Goal: Task Accomplishment & Management: Complete application form

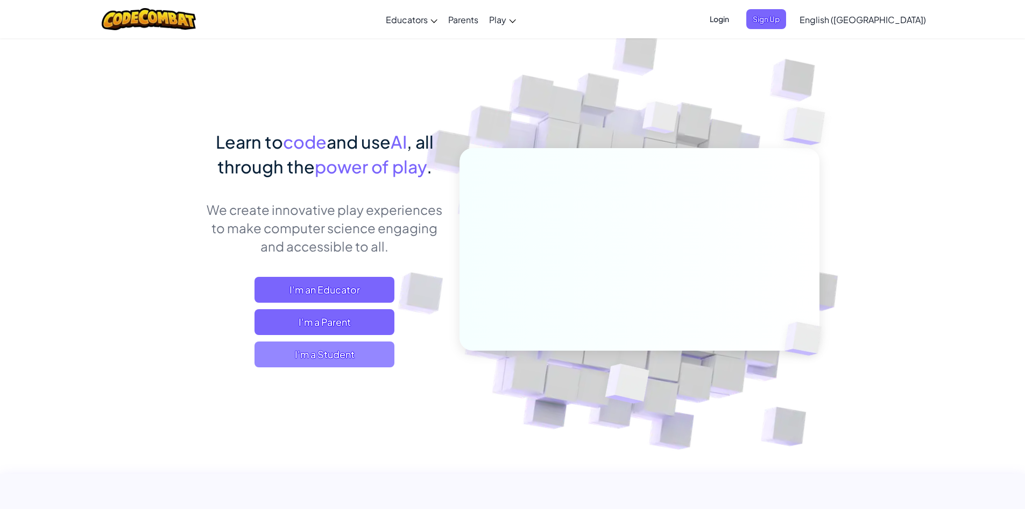
click at [335, 342] on span "I'm a Student" at bounding box center [325, 354] width 140 height 26
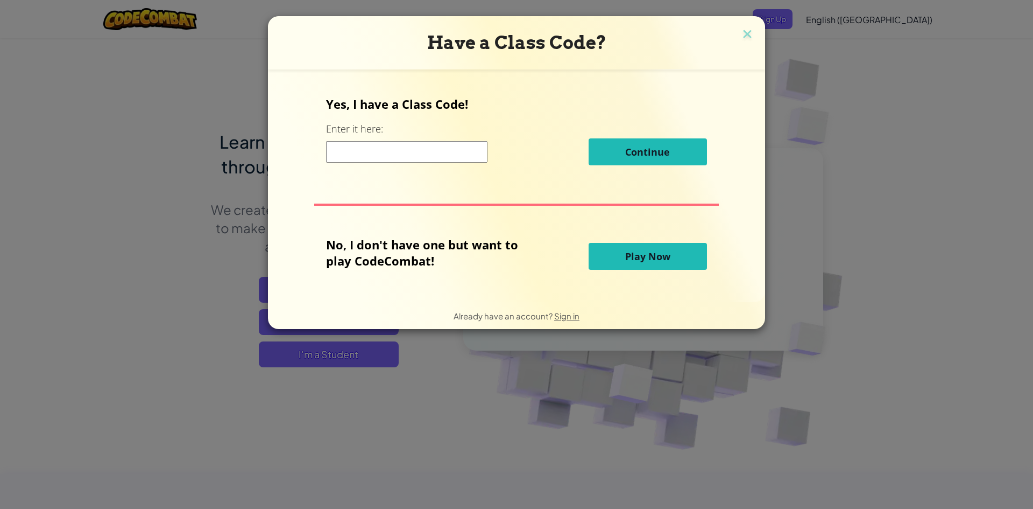
click at [732, 37] on h3 "Have a Class Code?" at bounding box center [516, 43] width 481 height 22
click at [747, 35] on img at bounding box center [747, 35] width 14 height 16
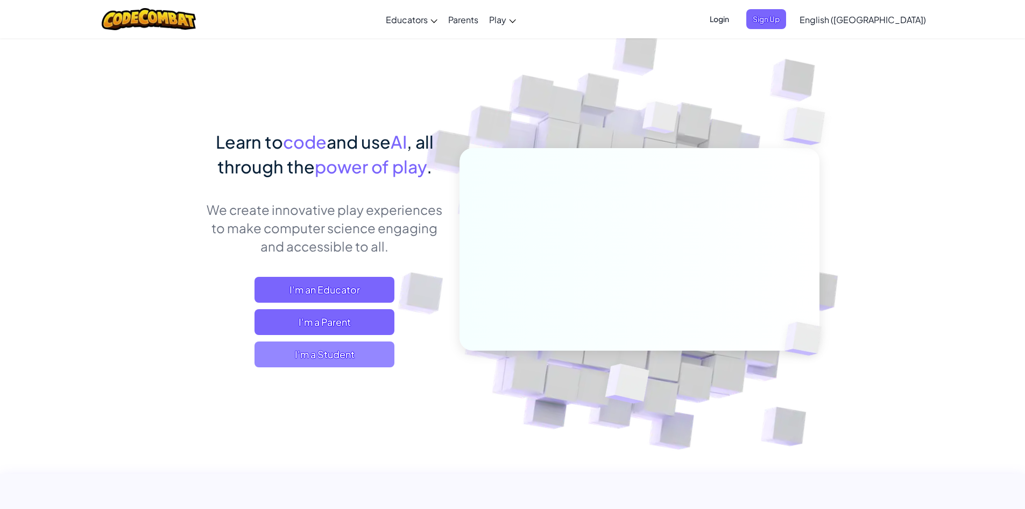
click at [362, 358] on span "I'm a Student" at bounding box center [325, 354] width 140 height 26
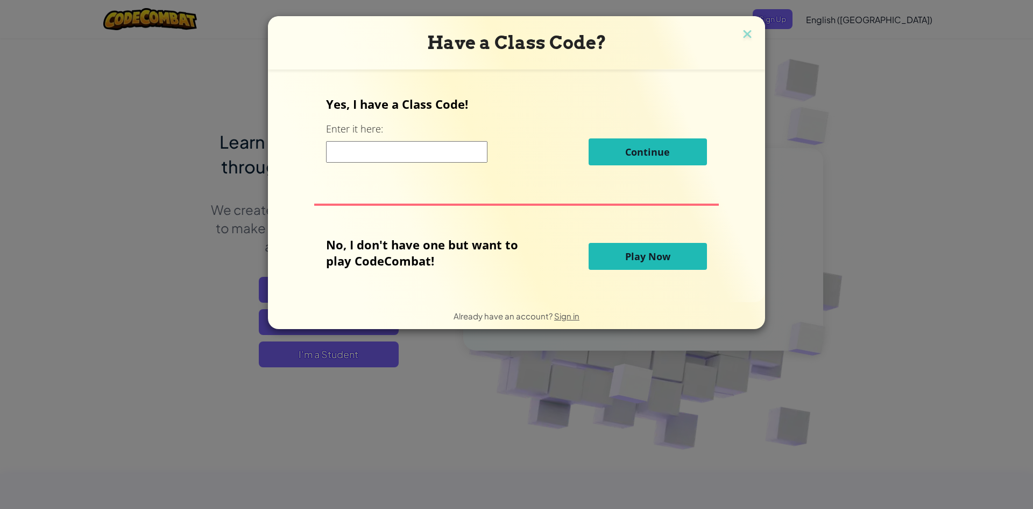
click at [439, 152] on input at bounding box center [406, 152] width 161 height 22
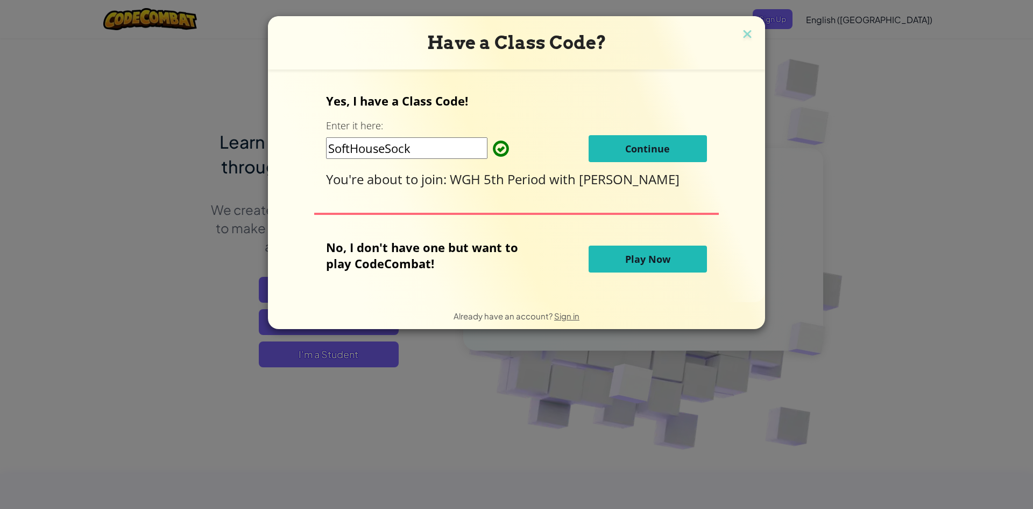
type input "SoftHouseSock"
click at [614, 144] on button "Continue" at bounding box center [648, 148] width 118 height 27
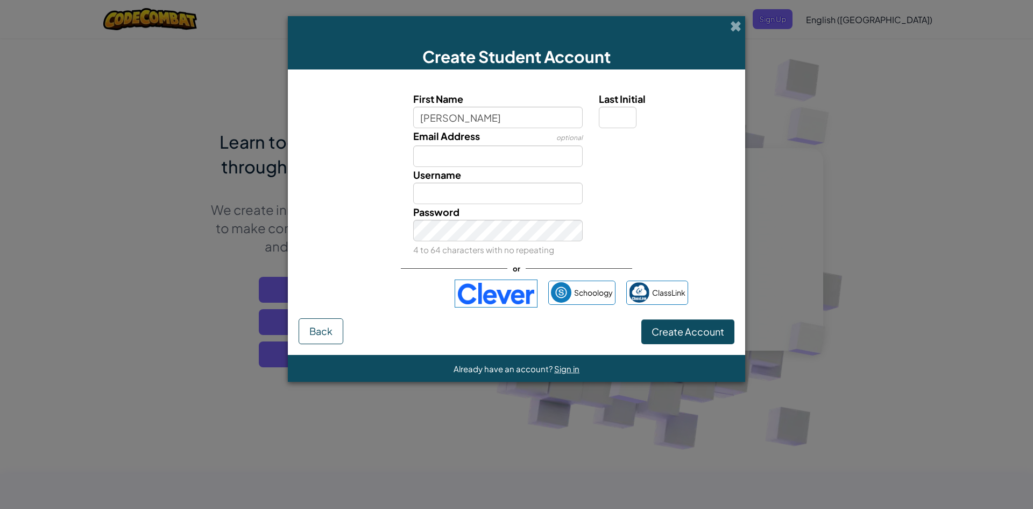
type input "mustafa"
click at [470, 200] on input "Mustafa" at bounding box center [498, 193] width 170 height 22
click at [649, 196] on span "Username already taken! Try Mustafa61012377?" at bounding box center [653, 193] width 109 height 20
drag, startPoint x: 658, startPoint y: 199, endPoint x: 597, endPoint y: 196, distance: 60.9
click at [597, 196] on div "Username already taken! Try Mustafa61012377?" at bounding box center [665, 185] width 149 height 37
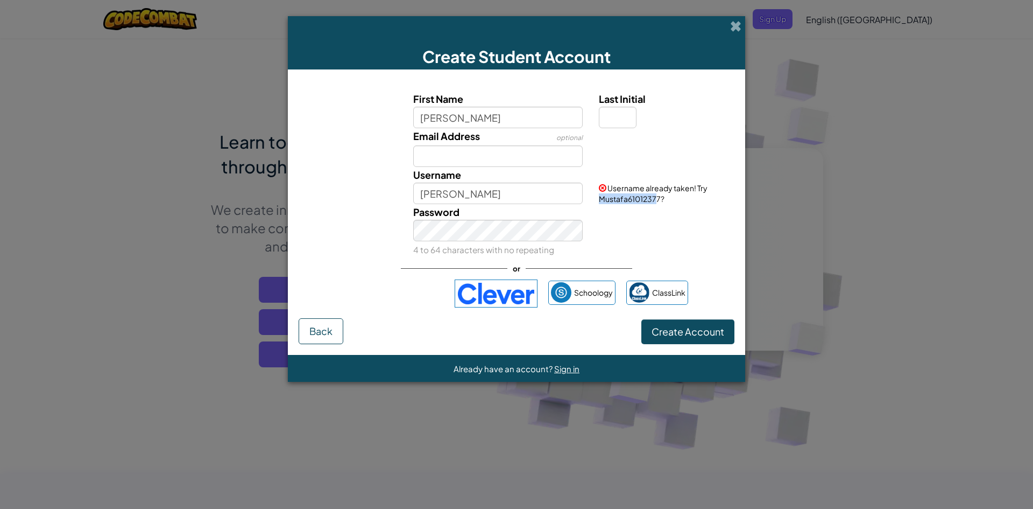
copy span "Mustafa6101237"
click at [446, 191] on input "Mustafa" at bounding box center [498, 193] width 170 height 22
click at [469, 194] on input "Mustafa" at bounding box center [498, 193] width 170 height 22
paste input "Mustafa6101237"
click at [451, 195] on input "MustafaMustafa61012377" at bounding box center [498, 193] width 170 height 22
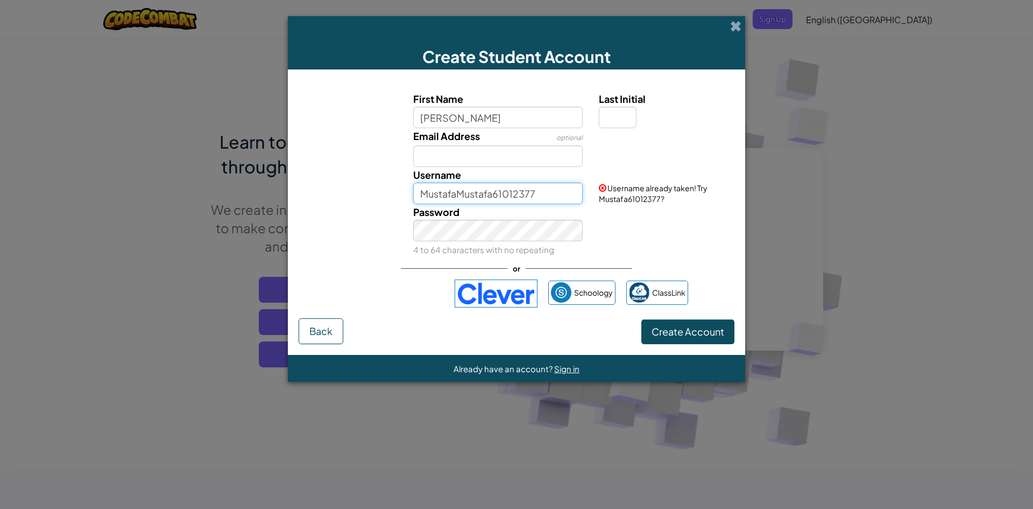
drag, startPoint x: 460, startPoint y: 195, endPoint x: 379, endPoint y: 211, distance: 81.8
click at [379, 211] on div "First Name mustafa Last Initial Email Address optional Username MustafaMustafa6…" at bounding box center [516, 174] width 430 height 166
type input "Mustafa61012377"
click at [404, 203] on div "Username Mustafa61012377 Username already taken! Try Mustafa61012377?" at bounding box center [516, 185] width 447 height 37
click at [443, 220] on label "Password" at bounding box center [436, 212] width 46 height 16
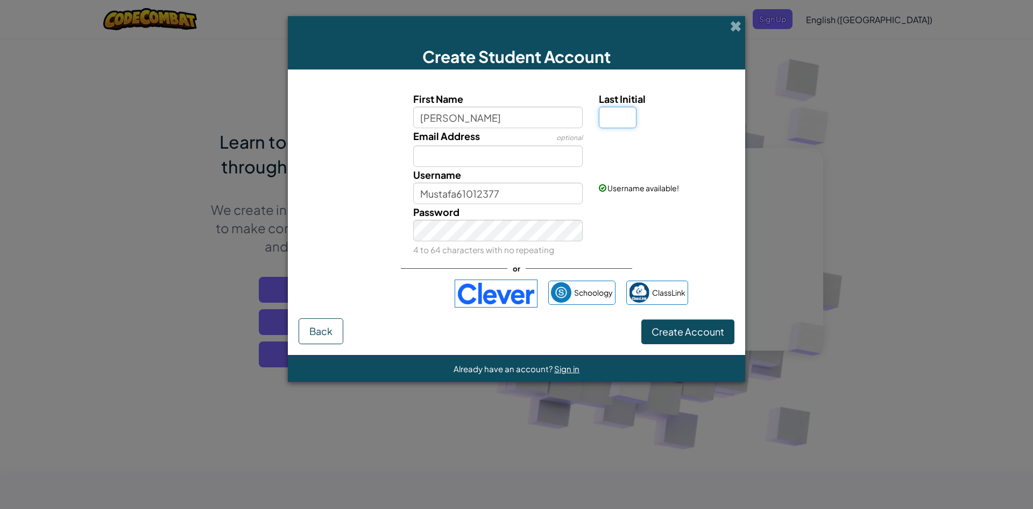
click at [623, 113] on input "Last Initial" at bounding box center [618, 118] width 38 height 22
type input "A"
click at [598, 245] on div "Password 4 to 64 characters with no repeating" at bounding box center [516, 230] width 447 height 53
click at [663, 324] on button "Create Account" at bounding box center [687, 331] width 93 height 25
click at [641, 319] on button "Create Account" at bounding box center [687, 331] width 93 height 25
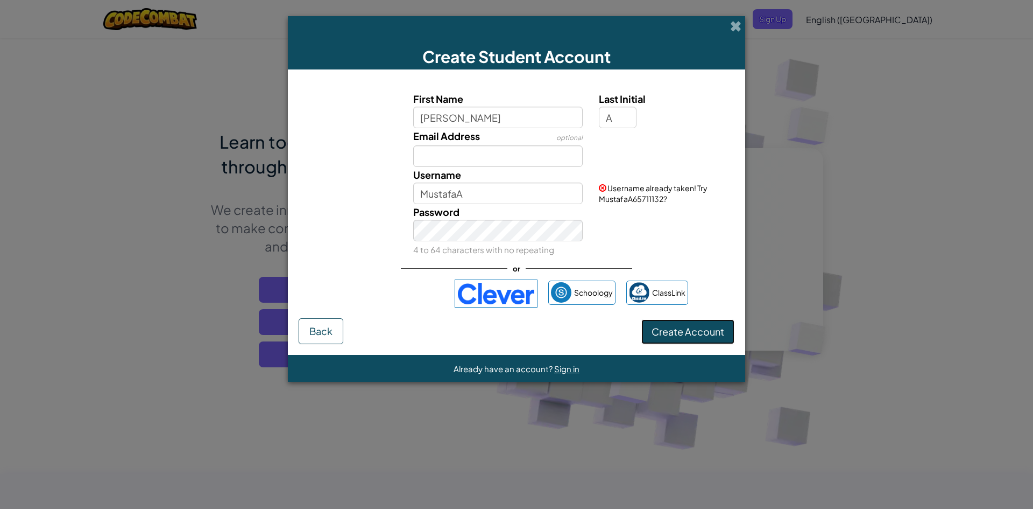
click at [666, 325] on button "Create Account" at bounding box center [687, 331] width 93 height 25
click at [535, 190] on input "MustafaA" at bounding box center [498, 193] width 170 height 22
drag, startPoint x: 662, startPoint y: 200, endPoint x: 598, endPoint y: 199, distance: 64.6
click at [598, 199] on div "Username already taken! Try MustafaA65711132?" at bounding box center [665, 185] width 149 height 37
copy span "MustafaA65711132"
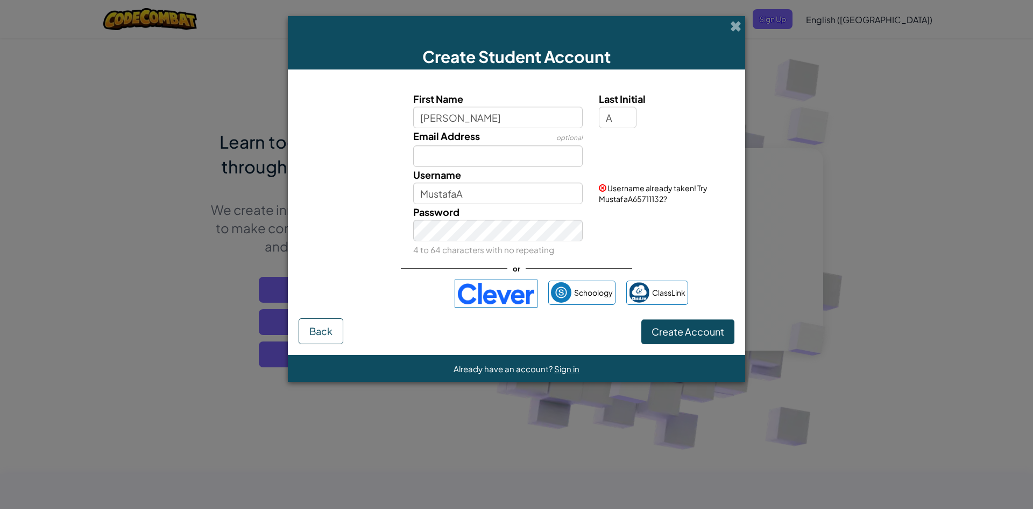
click at [541, 182] on div "Username MustafaA" at bounding box center [498, 185] width 186 height 37
click at [549, 184] on input "MustafaA" at bounding box center [498, 193] width 170 height 22
type input "M"
paste input "MustafaA65711132"
type input "MustafaA65711132"
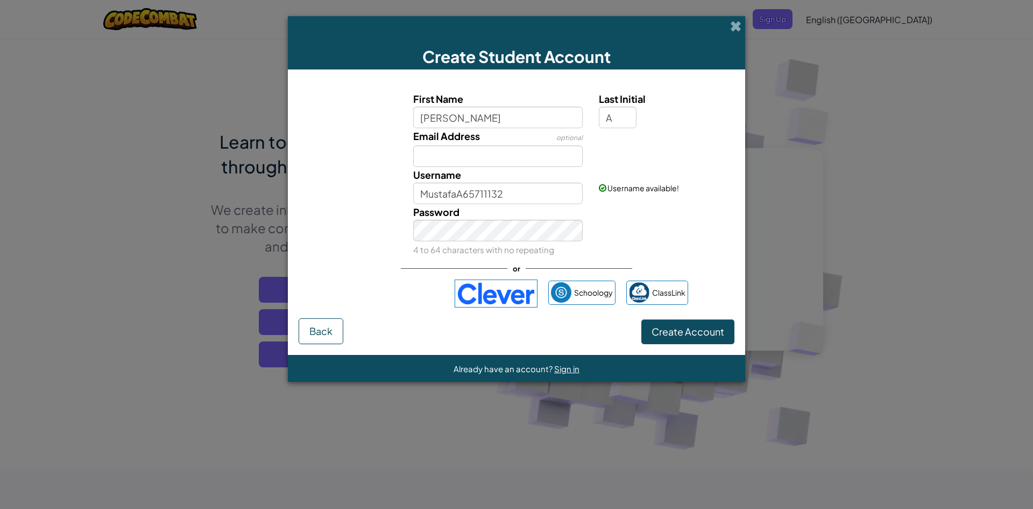
click at [616, 314] on div "First Name mustafa Last Initial A Email Address optional Username MustafaA65711…" at bounding box center [517, 199] width 436 height 238
click at [661, 335] on button "Create Account" at bounding box center [687, 331] width 93 height 25
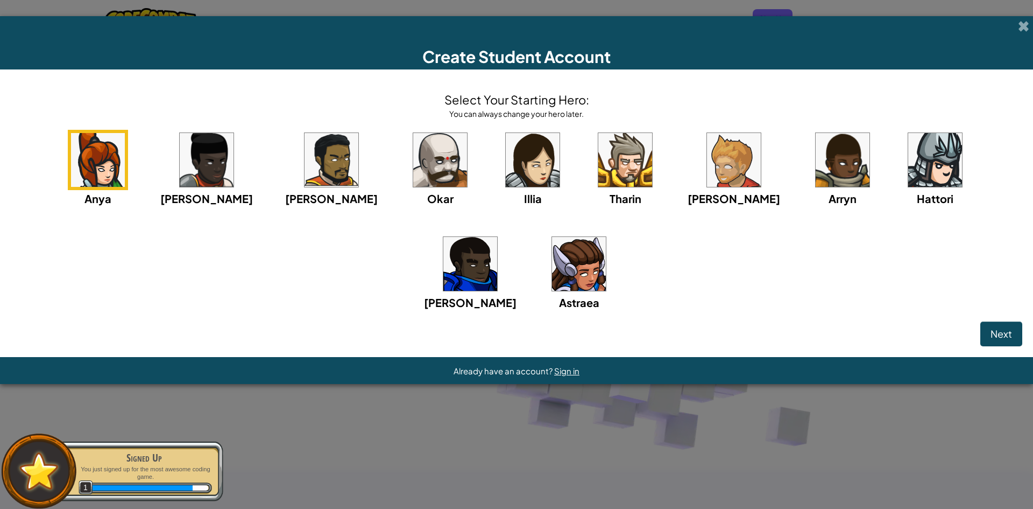
click at [598, 175] on img at bounding box center [625, 160] width 54 height 54
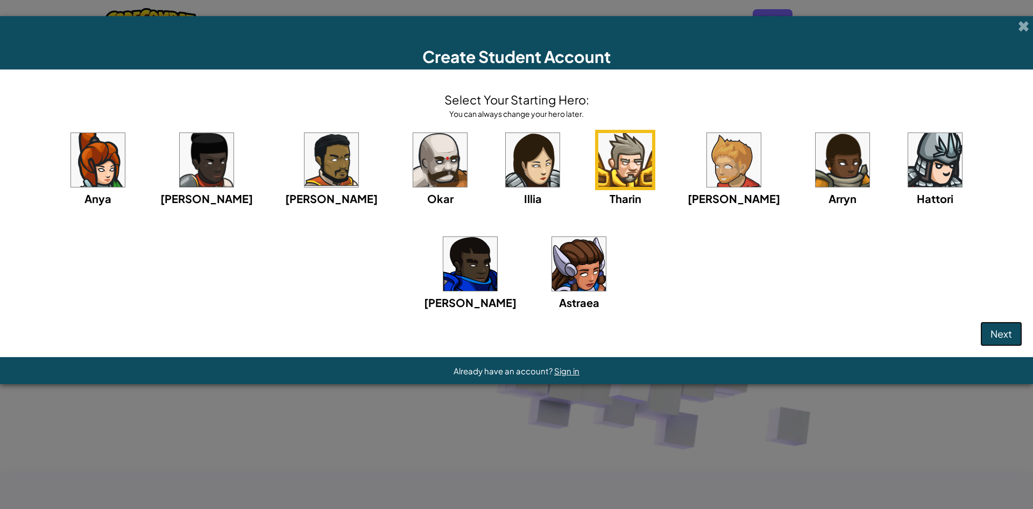
click at [998, 325] on button "Next" at bounding box center [1001, 333] width 42 height 25
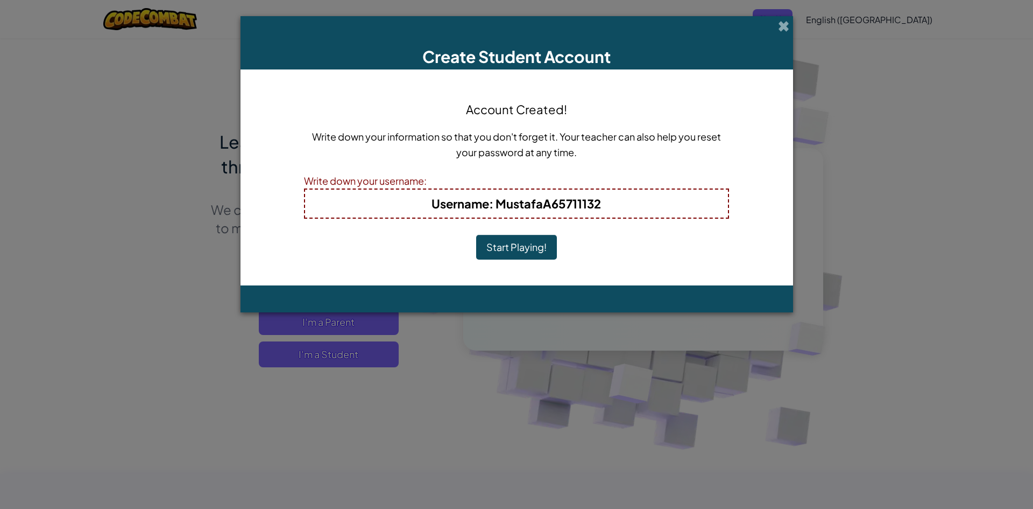
click at [525, 252] on button "Start Playing!" at bounding box center [516, 247] width 81 height 25
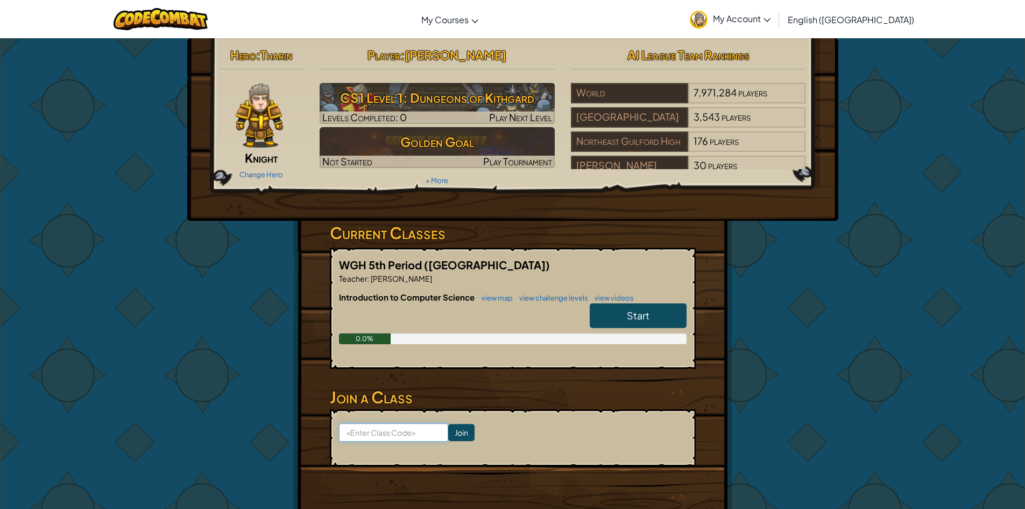
click at [419, 426] on input at bounding box center [393, 432] width 109 height 18
drag, startPoint x: 622, startPoint y: 299, endPoint x: 622, endPoint y: 317, distance: 18.3
click at [622, 317] on div "Introduction to Computer Science view map view challenge levels view videos Sta…" at bounding box center [513, 325] width 348 height 69
click at [621, 318] on link "Start" at bounding box center [638, 315] width 97 height 25
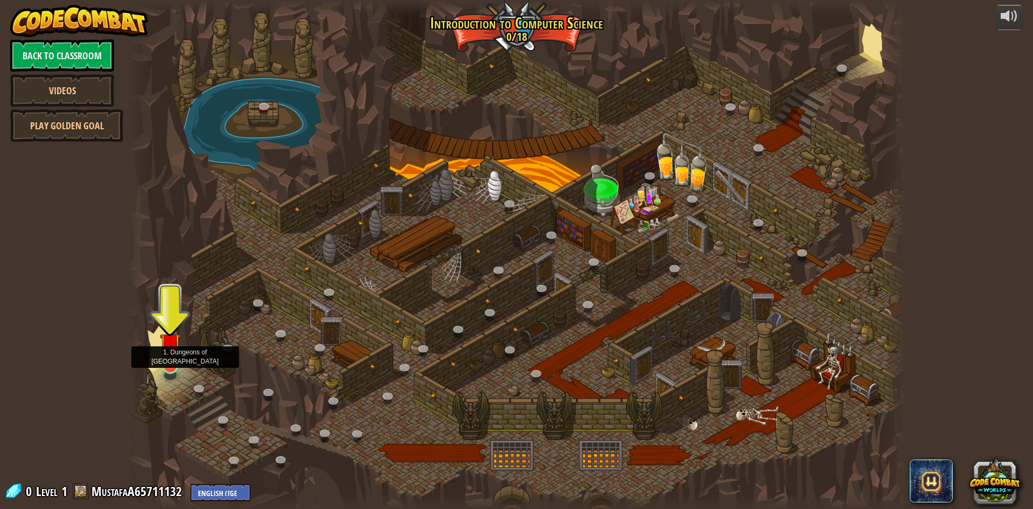
click at [168, 356] on img at bounding box center [170, 343] width 21 height 48
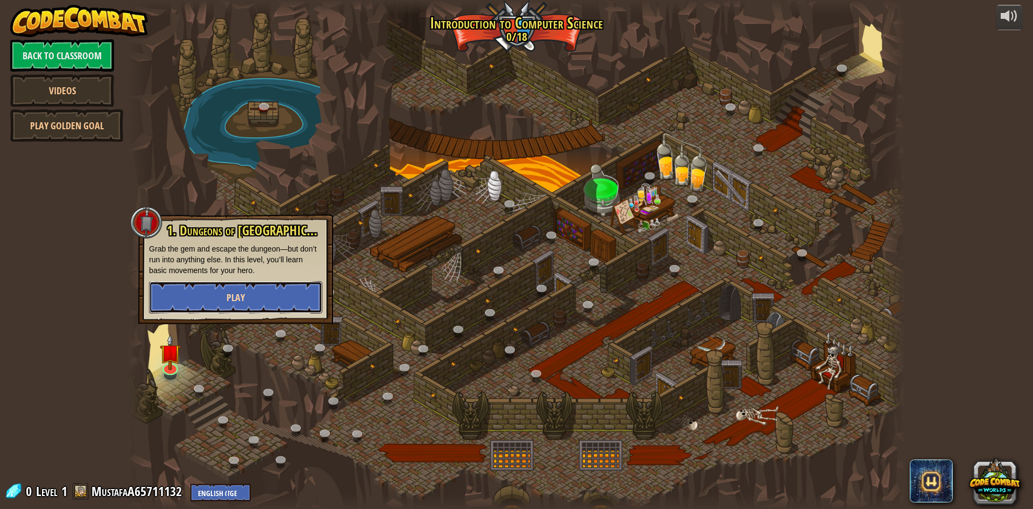
click at [244, 293] on button "Play" at bounding box center [235, 297] width 173 height 32
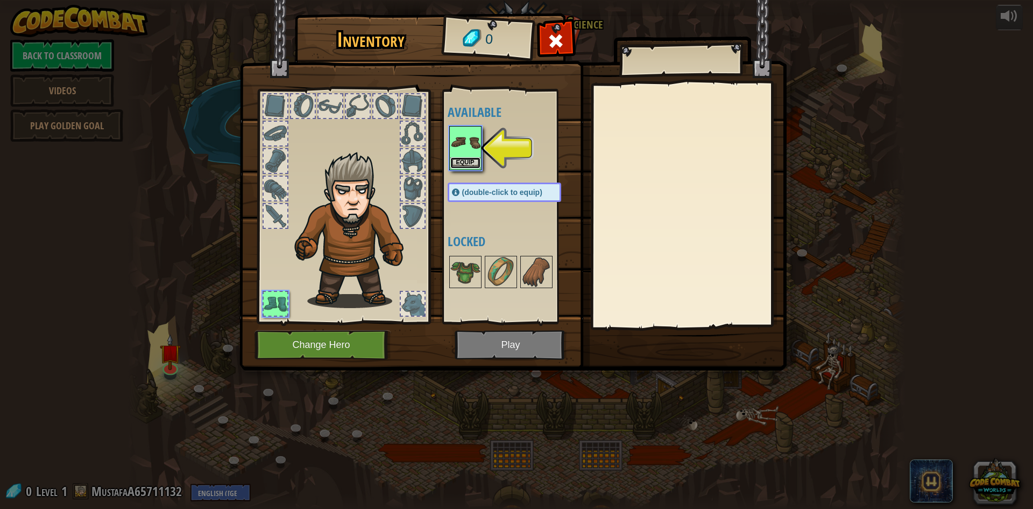
click at [457, 164] on button "Equip" at bounding box center [465, 162] width 30 height 11
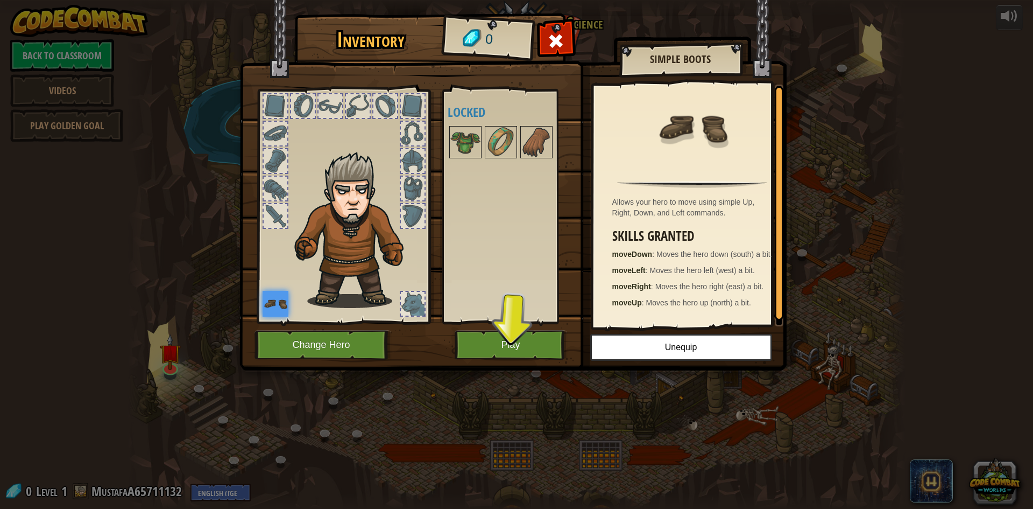
click at [525, 325] on img at bounding box center [512, 175] width 547 height 391
click at [522, 329] on img at bounding box center [512, 175] width 547 height 391
click at [521, 340] on button "Play" at bounding box center [511, 345] width 112 height 30
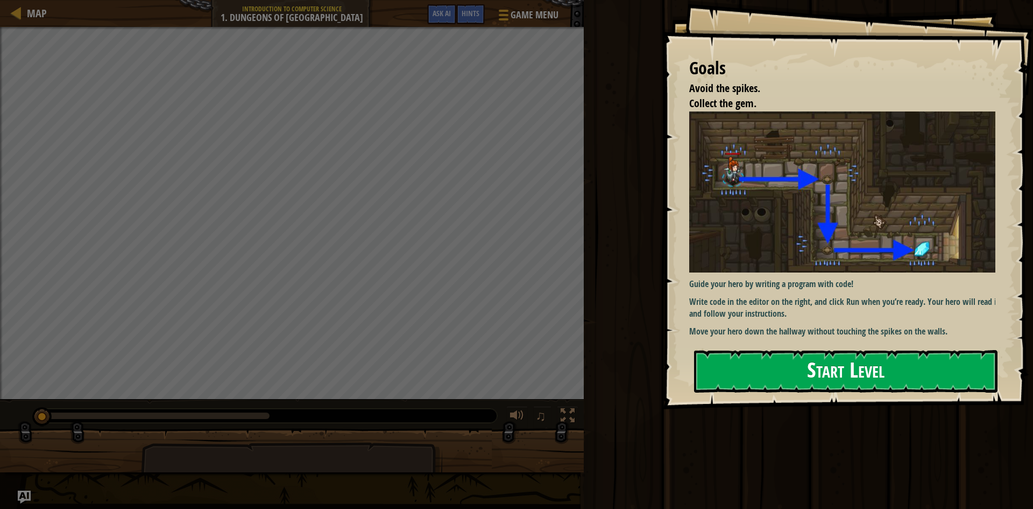
click at [765, 364] on button "Start Level" at bounding box center [845, 371] width 303 height 43
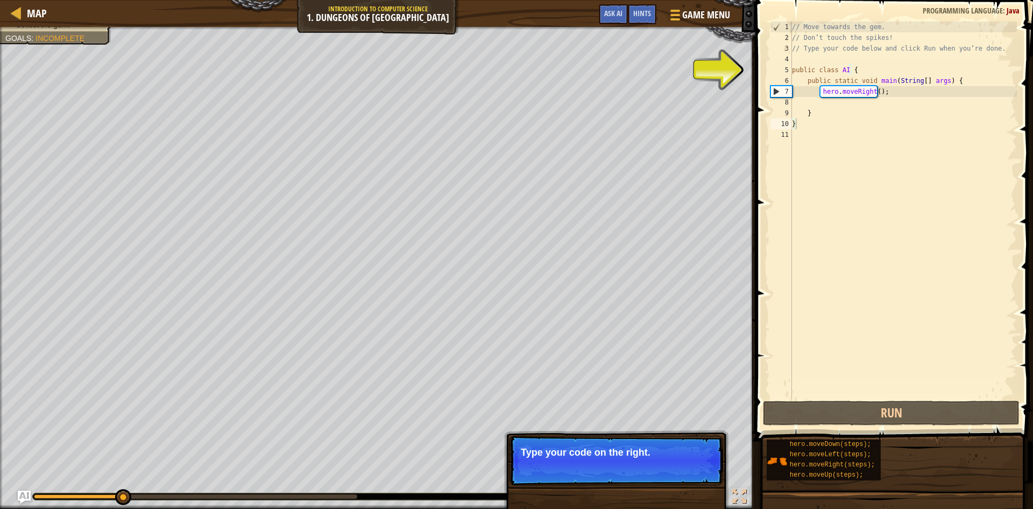
drag, startPoint x: 694, startPoint y: 466, endPoint x: 684, endPoint y: 450, distance: 18.4
click at [684, 450] on p "Skip (esc) Continue Type your code on the right." at bounding box center [617, 460] width 214 height 50
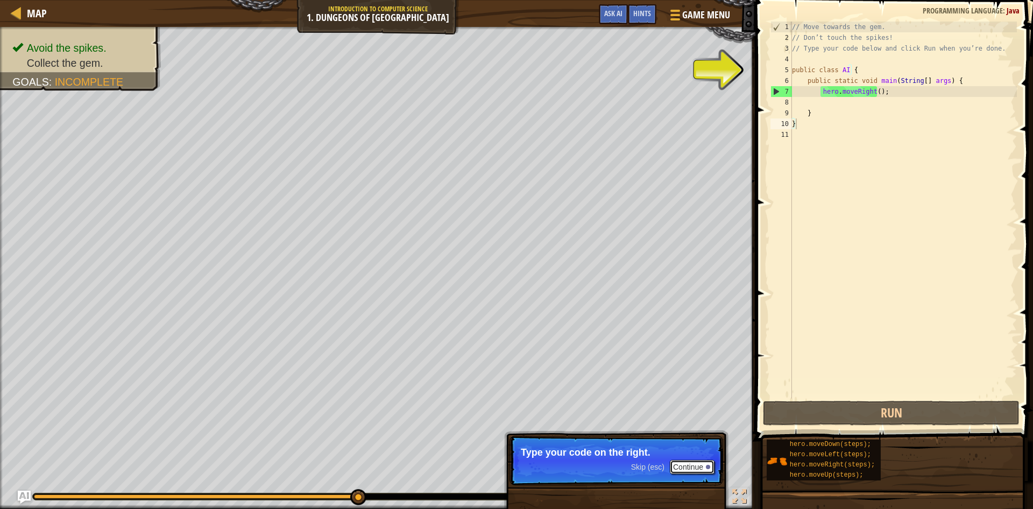
click at [693, 467] on button "Continue" at bounding box center [692, 467] width 45 height 14
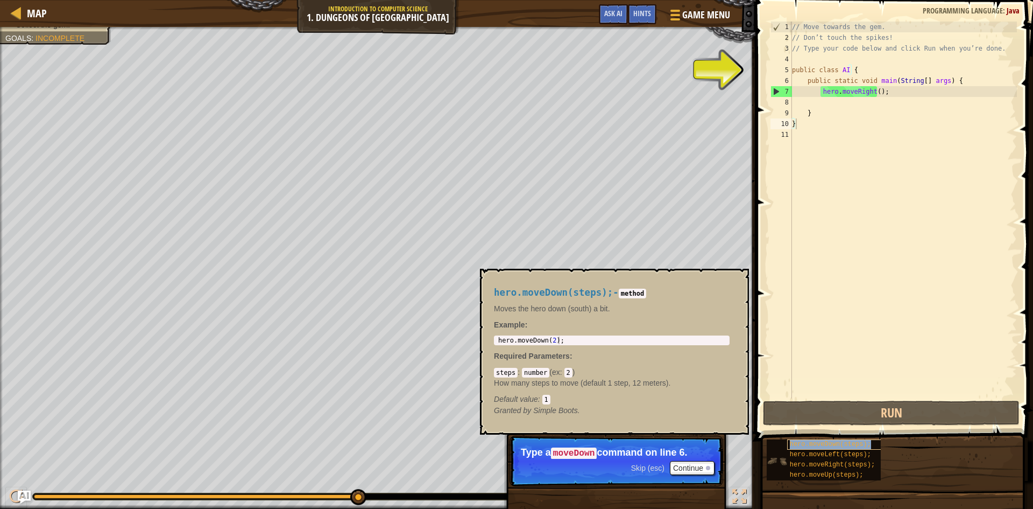
click at [826, 443] on span "hero.moveDown(steps);" at bounding box center [830, 444] width 81 height 8
click at [832, 81] on div "// Move towards the gem. // Don’t touch the spikes! // Type your code below and…" at bounding box center [903, 221] width 227 height 398
click at [859, 70] on div "// Move towards the gem. // Don’t touch the spikes! // Type your code below and…" at bounding box center [903, 221] width 227 height 398
click at [772, 66] on div "5" at bounding box center [782, 70] width 22 height 11
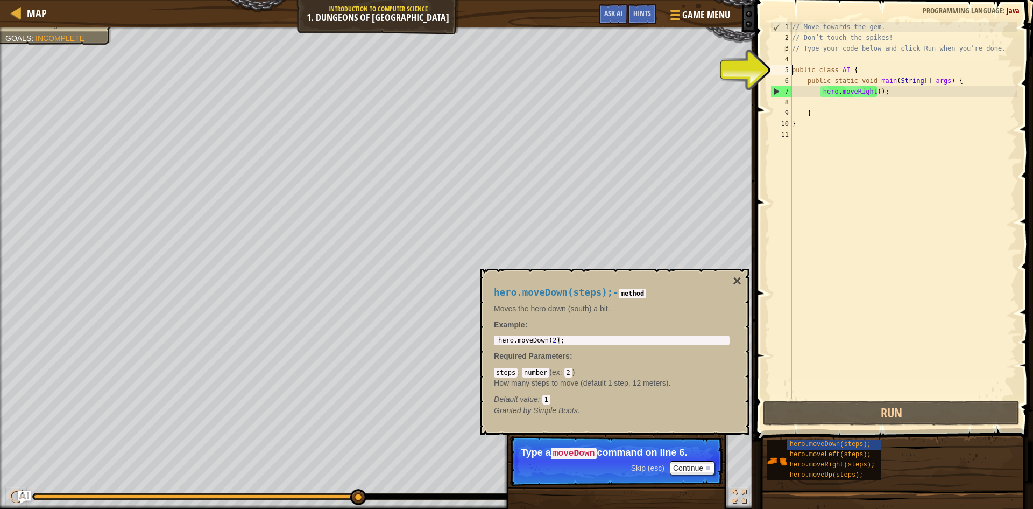
click at [775, 89] on div "7" at bounding box center [781, 91] width 21 height 11
click at [775, 63] on div "4" at bounding box center [782, 59] width 22 height 11
type textarea "public class AI {"
click at [778, 65] on div "5" at bounding box center [782, 70] width 22 height 11
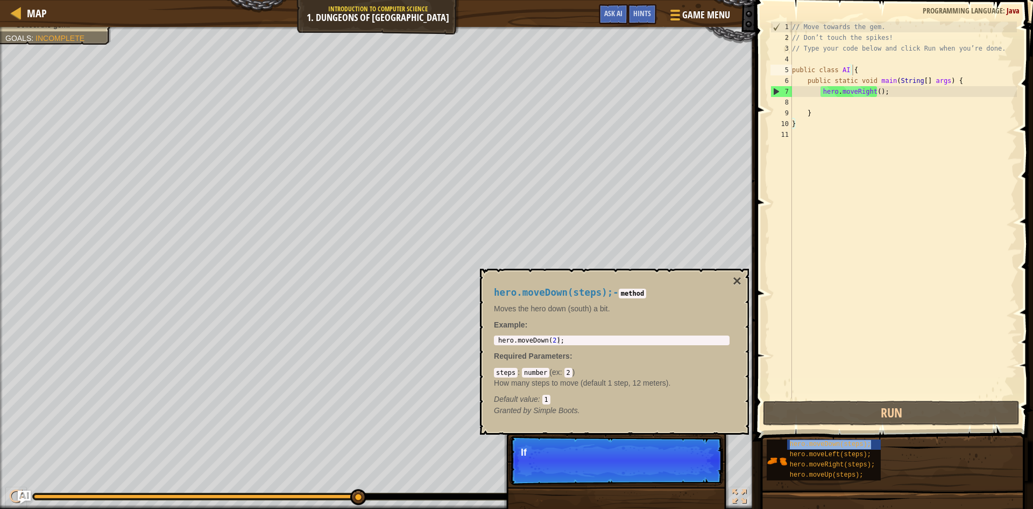
type textarea "public class AI {hero.moveDown(steps);"
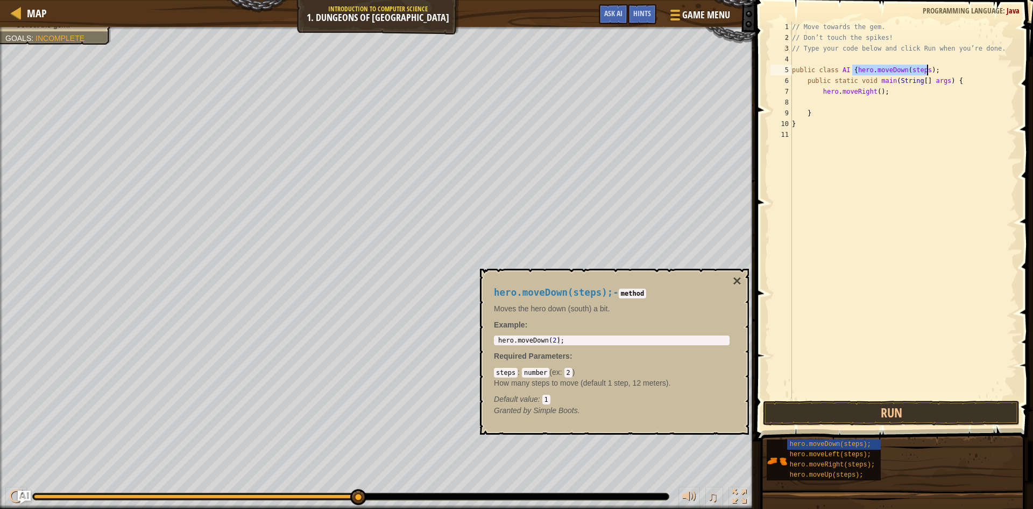
click at [930, 181] on div "// Move towards the gem. // Don’t touch the spikes! // Type your code below and…" at bounding box center [903, 221] width 227 height 398
click at [943, 68] on div "// Move towards the gem. // Don’t touch the spikes! // Type your code below and…" at bounding box center [903, 221] width 227 height 398
click at [872, 409] on button "Run" at bounding box center [891, 412] width 257 height 25
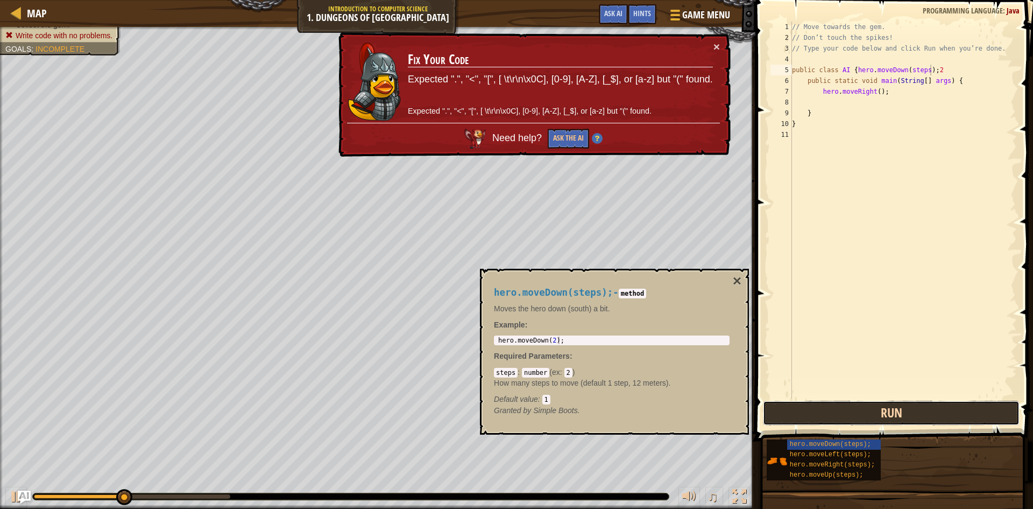
click at [871, 410] on button "Run" at bounding box center [891, 412] width 257 height 25
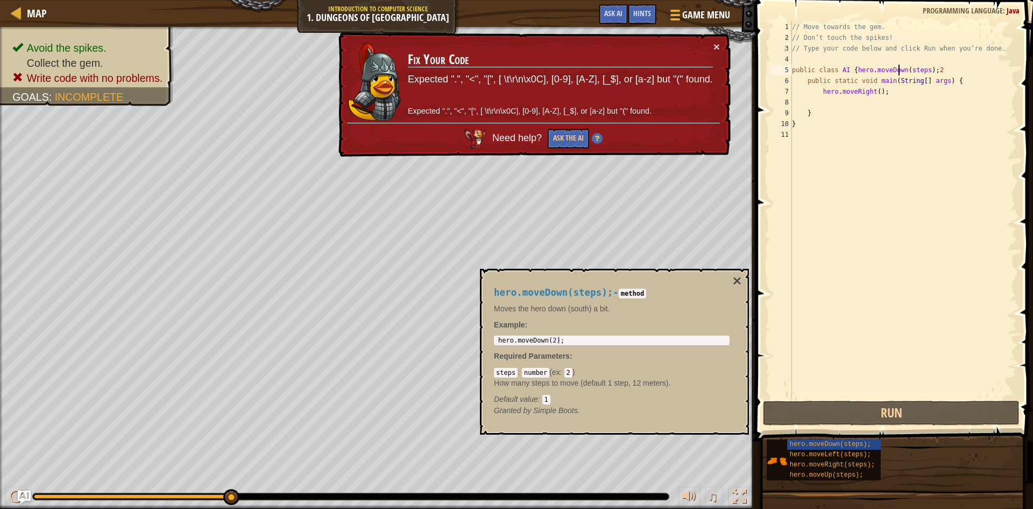
click at [899, 68] on div "// Move towards the gem. // Don’t touch the spikes! // Type your code below and…" at bounding box center [903, 221] width 227 height 398
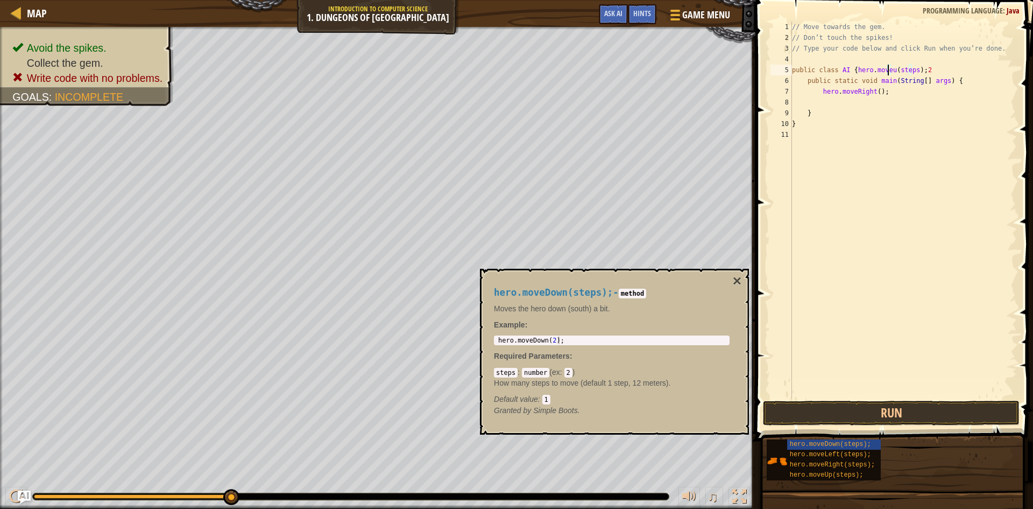
scroll to position [5, 9]
click at [921, 405] on button "Run" at bounding box center [891, 412] width 257 height 25
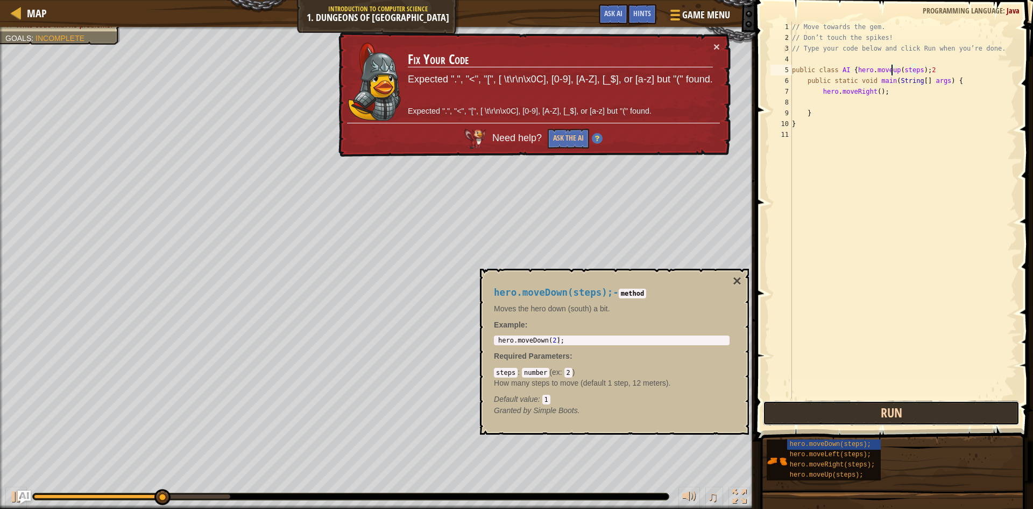
click at [921, 405] on button "Run" at bounding box center [891, 412] width 257 height 25
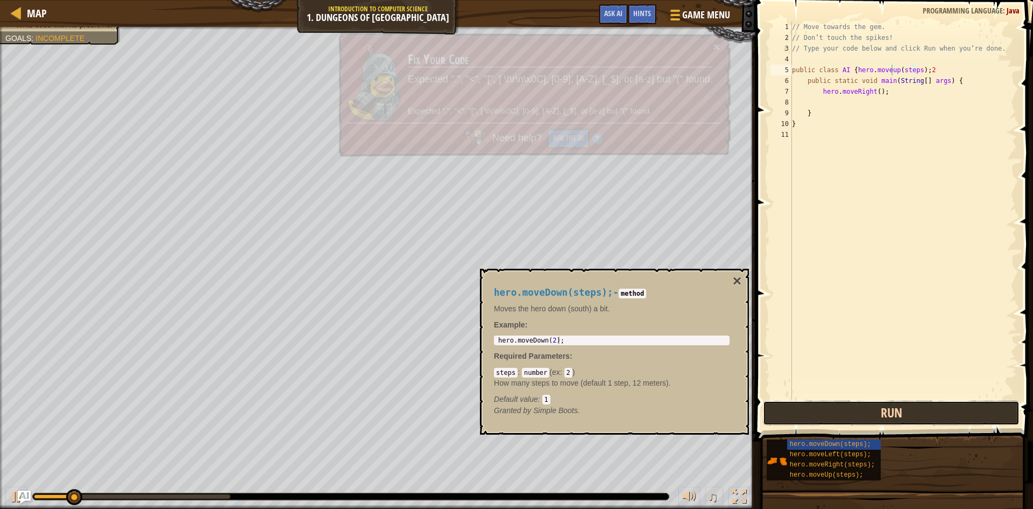
click at [921, 405] on button "Run" at bounding box center [891, 412] width 257 height 25
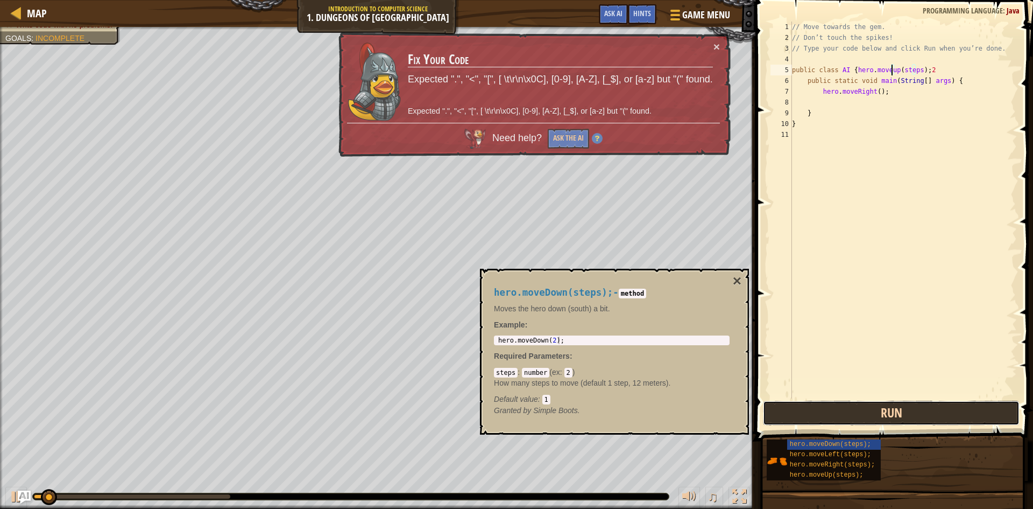
click at [921, 405] on button "Run" at bounding box center [891, 412] width 257 height 25
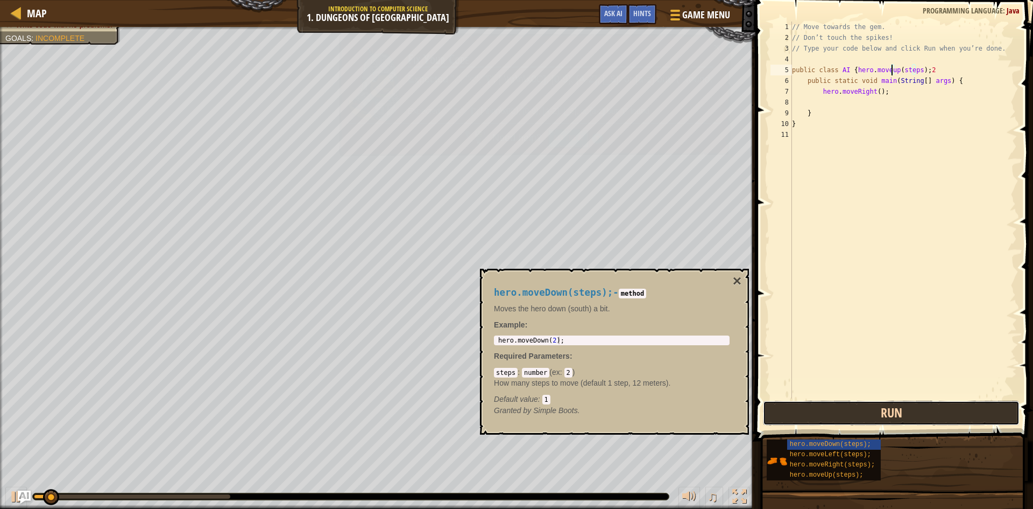
click at [921, 405] on button "Run" at bounding box center [891, 412] width 257 height 25
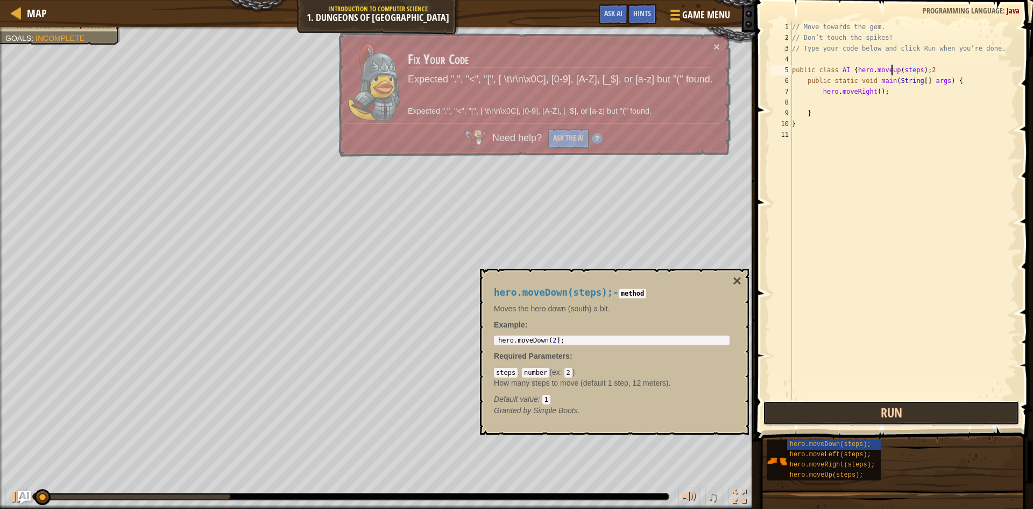
click at [921, 405] on button "Run" at bounding box center [891, 412] width 257 height 25
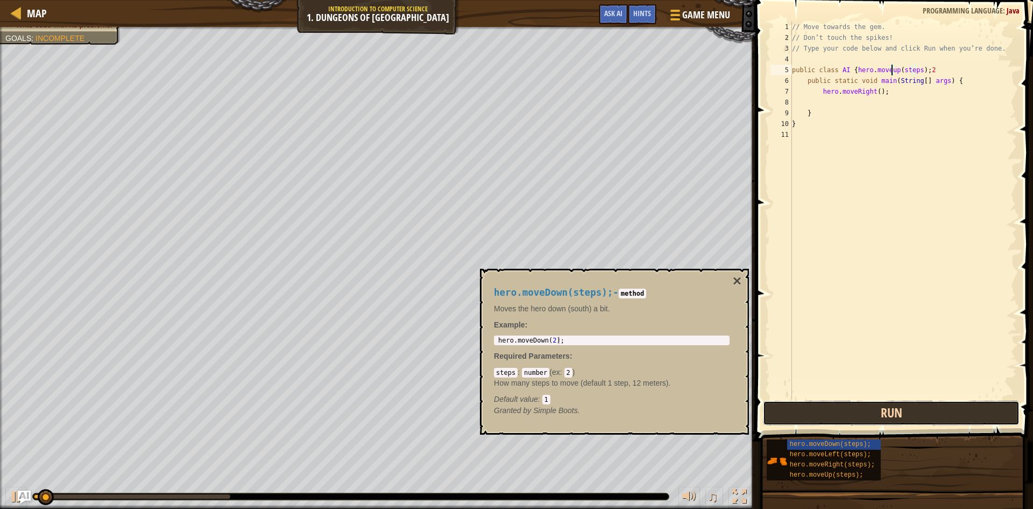
click at [921, 405] on button "Run" at bounding box center [891, 412] width 257 height 25
click at [921, 405] on button "Running" at bounding box center [891, 412] width 257 height 25
click at [921, 405] on button "Run" at bounding box center [891, 412] width 257 height 25
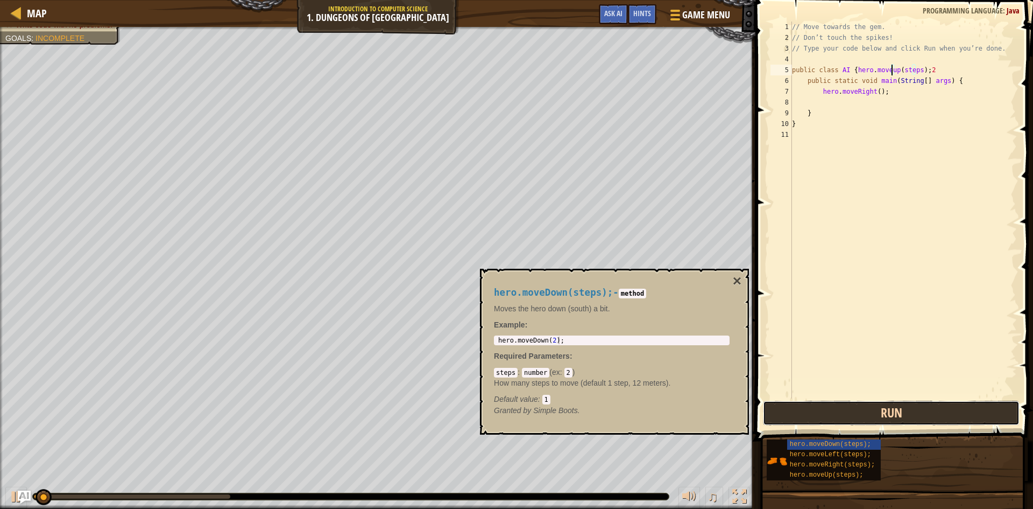
click at [921, 405] on button "Run" at bounding box center [891, 412] width 257 height 25
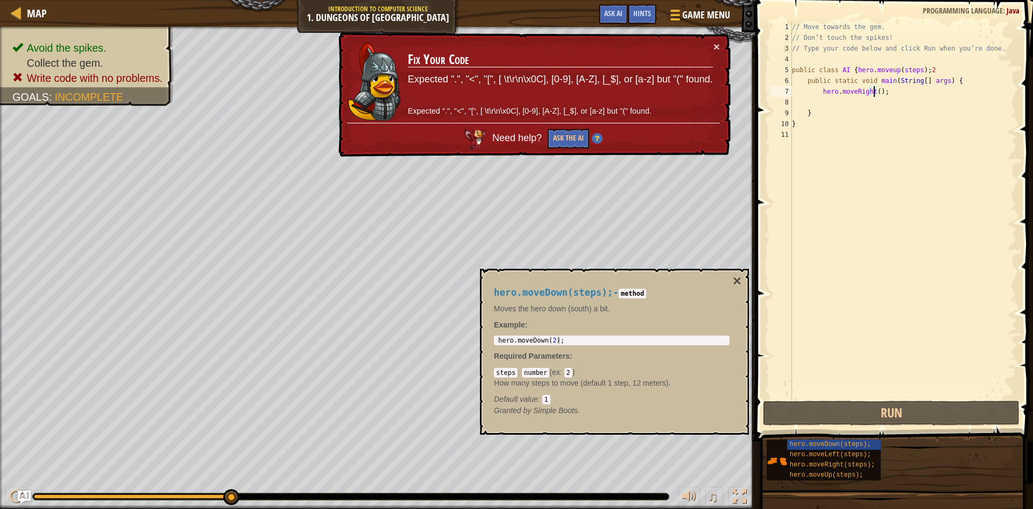
click at [872, 91] on div "// Move towards the gem. // Don’t touch the spikes! // Type your code below and…" at bounding box center [903, 221] width 227 height 398
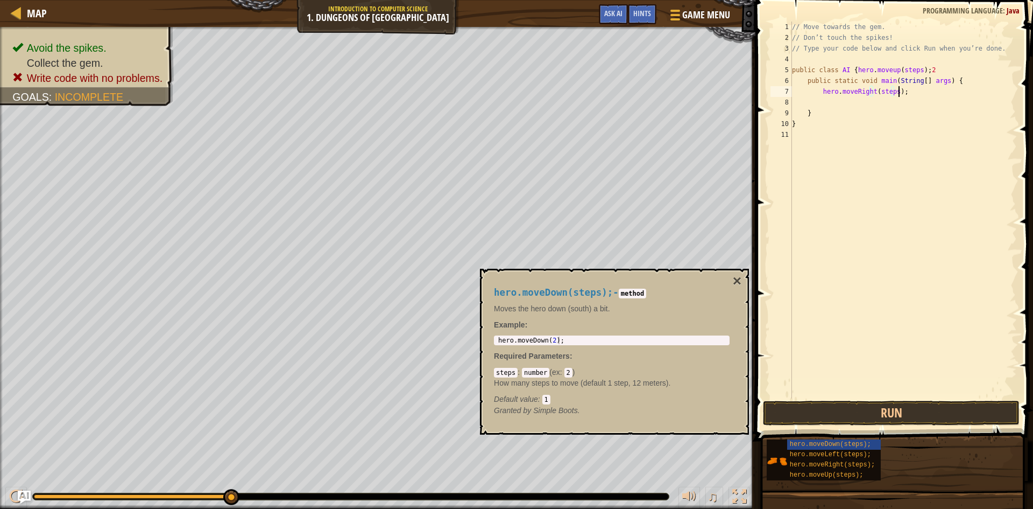
click at [909, 94] on div "// Move towards the gem. // Don’t touch the spikes! // Type your code below and…" at bounding box center [903, 221] width 227 height 398
click at [963, 411] on button "Run" at bounding box center [891, 412] width 257 height 25
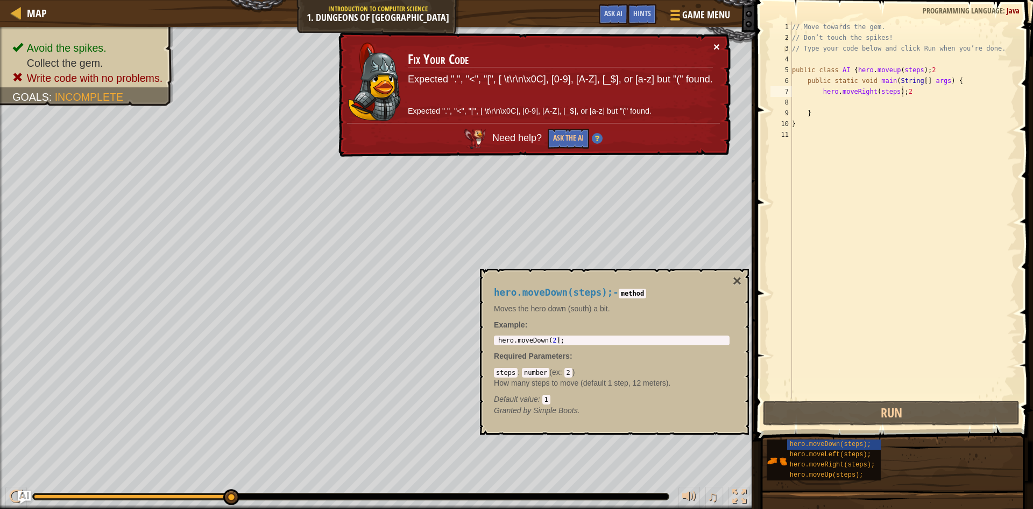
click at [717, 47] on button "×" at bounding box center [717, 46] width 6 height 11
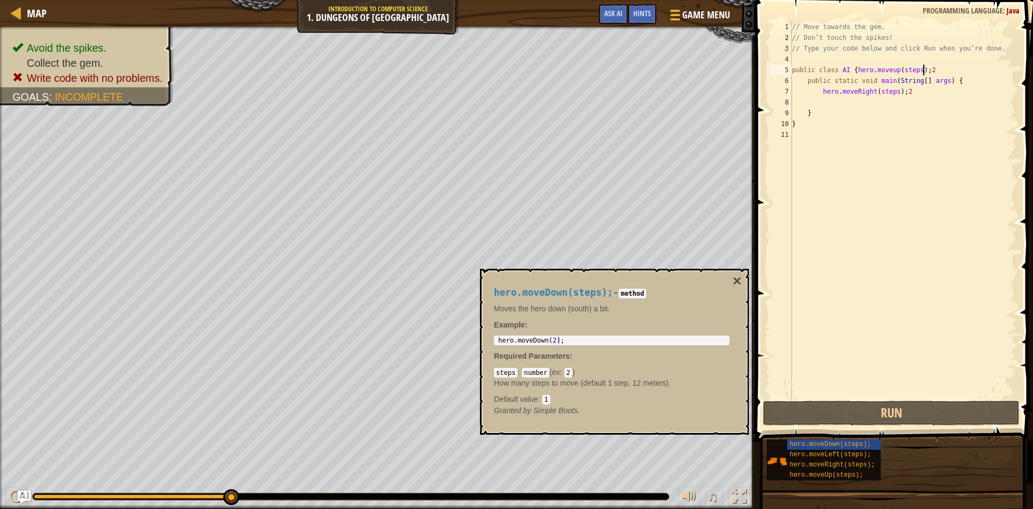
click at [936, 72] on div "// Move towards the gem. // Don’t touch the spikes! // Type your code below and…" at bounding box center [903, 221] width 227 height 398
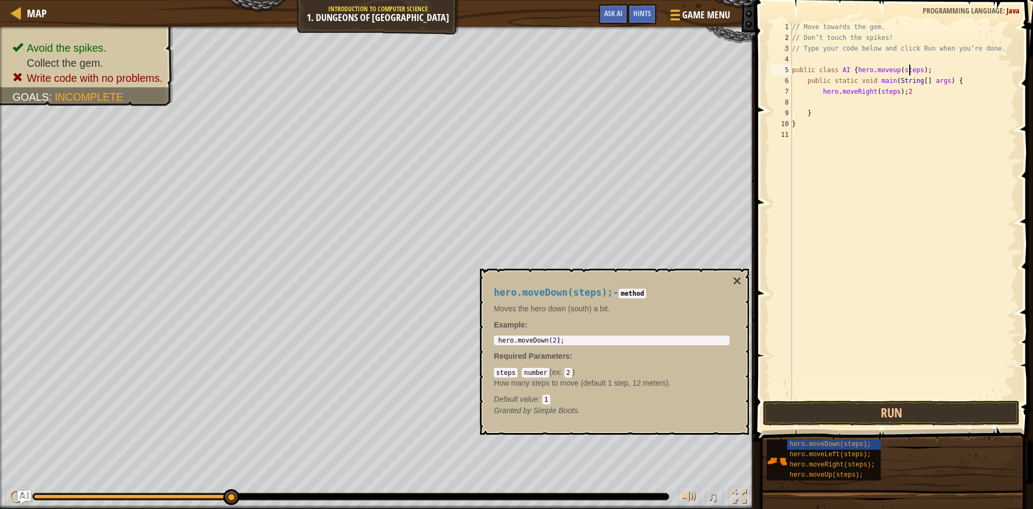
click at [908, 73] on div "// Move towards the gem. // Don’t touch the spikes! // Type your code below and…" at bounding box center [903, 221] width 227 height 398
click at [866, 409] on button "Run" at bounding box center [891, 412] width 257 height 25
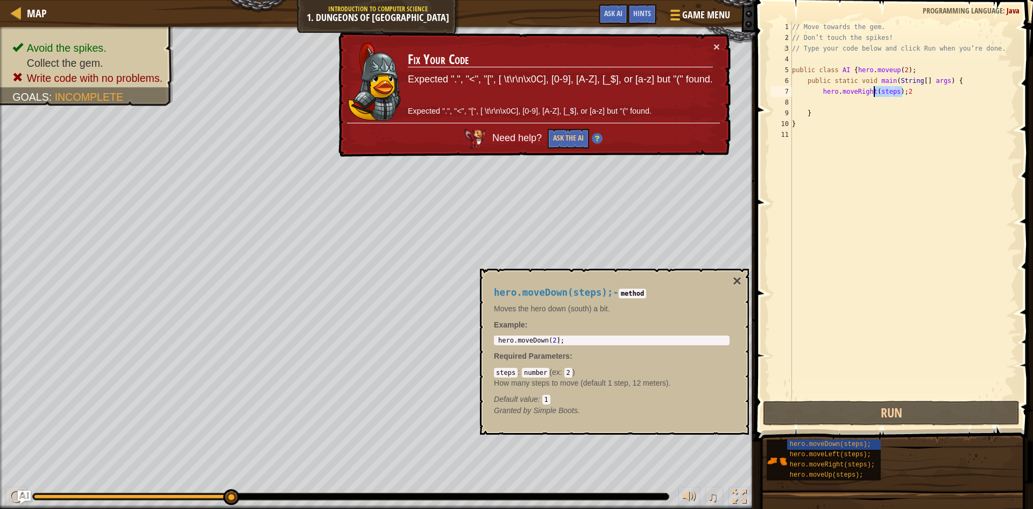
drag, startPoint x: 907, startPoint y: 91, endPoint x: 874, endPoint y: 94, distance: 32.4
click at [874, 94] on div "// Move towards the gem. // Don’t touch the spikes! // Type your code below and…" at bounding box center [903, 221] width 227 height 398
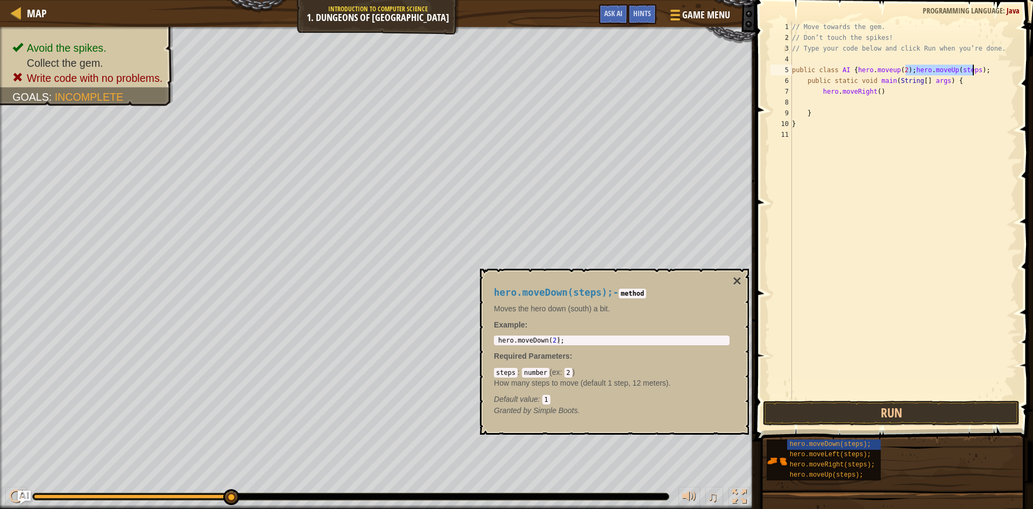
click at [902, 72] on div "// Move towards the gem. // Don’t touch the spikes! // Type your code below and…" at bounding box center [903, 210] width 227 height 377
click at [905, 69] on div "// Move towards the gem. // Don’t touch the spikes! // Type your code below and…" at bounding box center [903, 221] width 227 height 398
type textarea "public class AI hero.moveUp(2);"
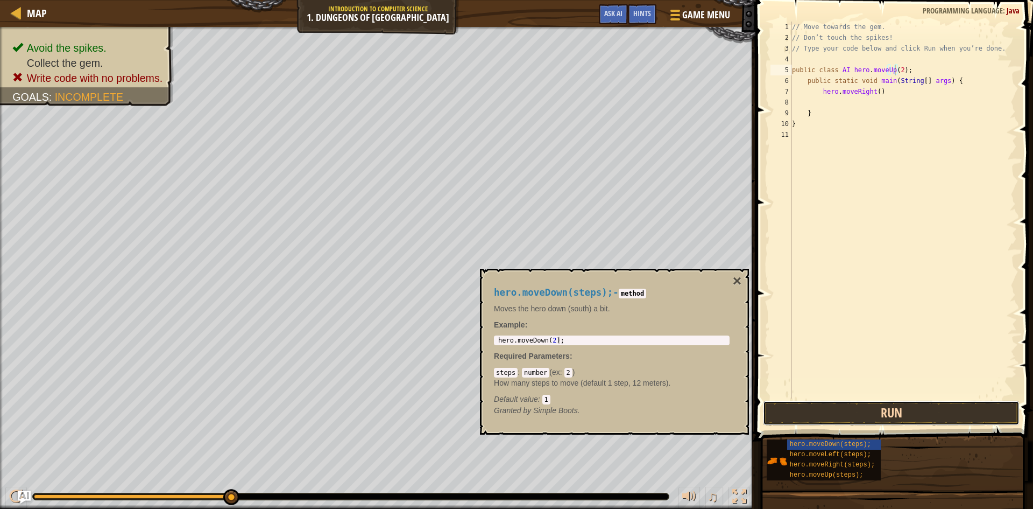
click at [911, 410] on button "Run" at bounding box center [891, 412] width 257 height 25
